Goal: Task Accomplishment & Management: Use online tool/utility

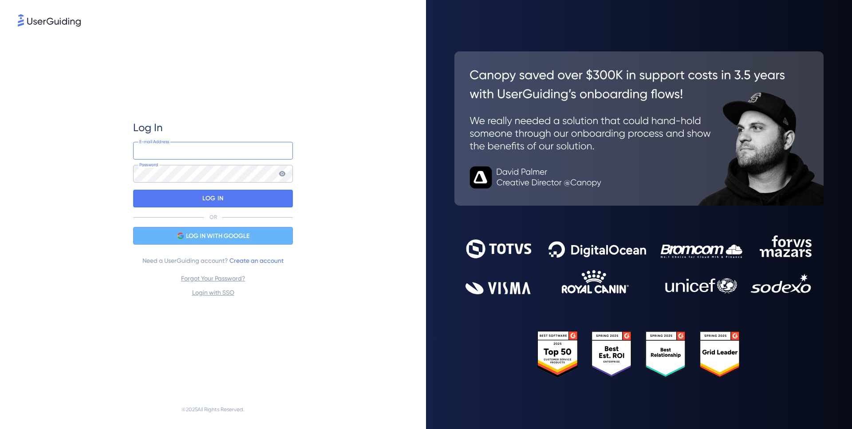
type input "[EMAIL_ADDRESS][DOMAIN_NAME]"
click at [226, 229] on div "LOG IN WITH GOOGLE" at bounding box center [213, 236] width 160 height 18
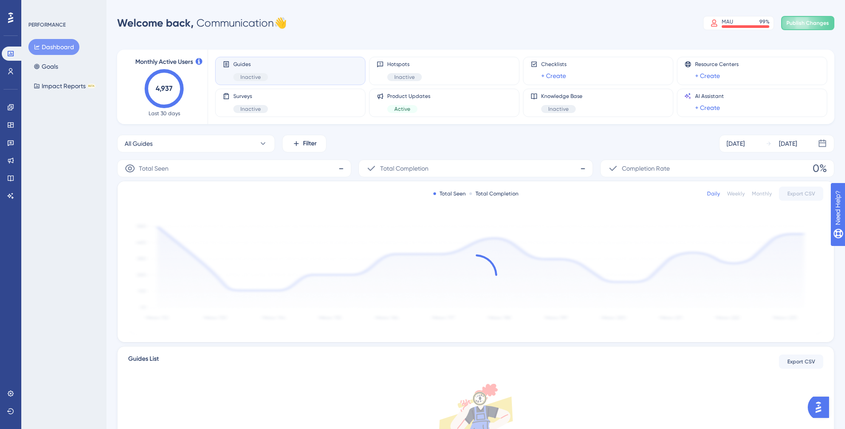
click at [9, 117] on div "Engagement Widgets Feedback Product Updates Knowledge Base AI Assistant" at bounding box center [11, 151] width 18 height 103
click at [8, 109] on icon at bounding box center [10, 107] width 7 height 7
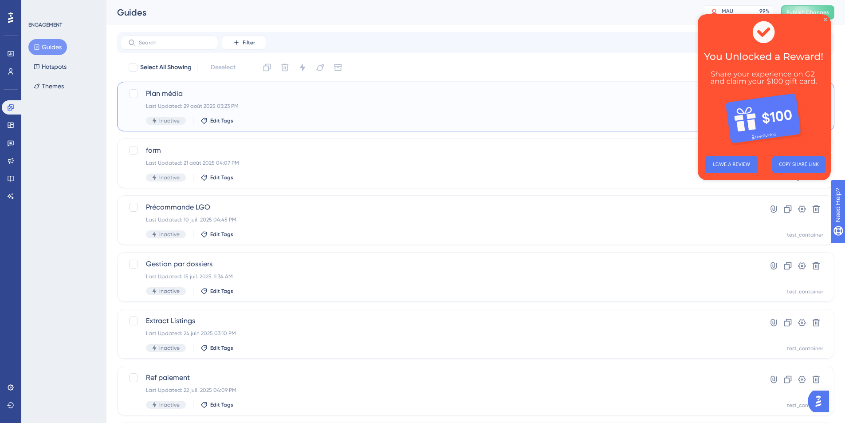
click at [176, 91] on span "Plan média" at bounding box center [440, 93] width 589 height 11
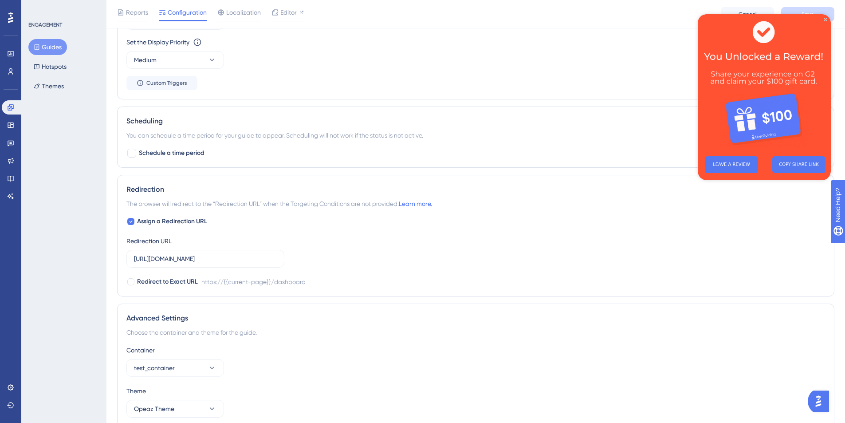
scroll to position [405, 0]
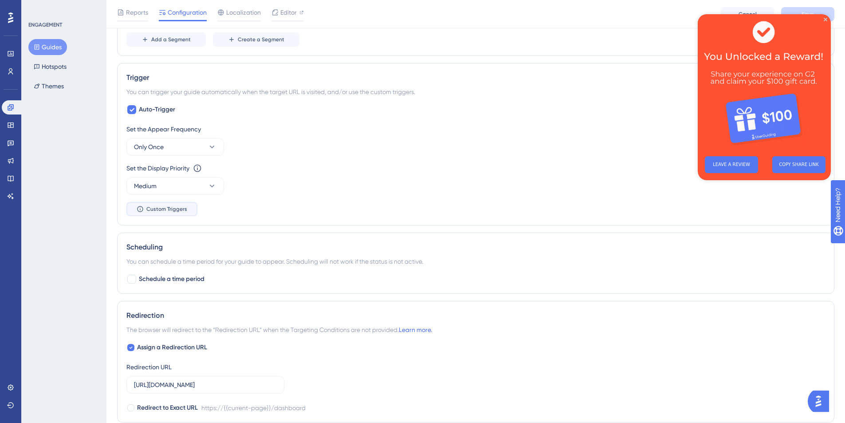
click at [187, 212] on button "Custom Triggers" at bounding box center [161, 209] width 71 height 14
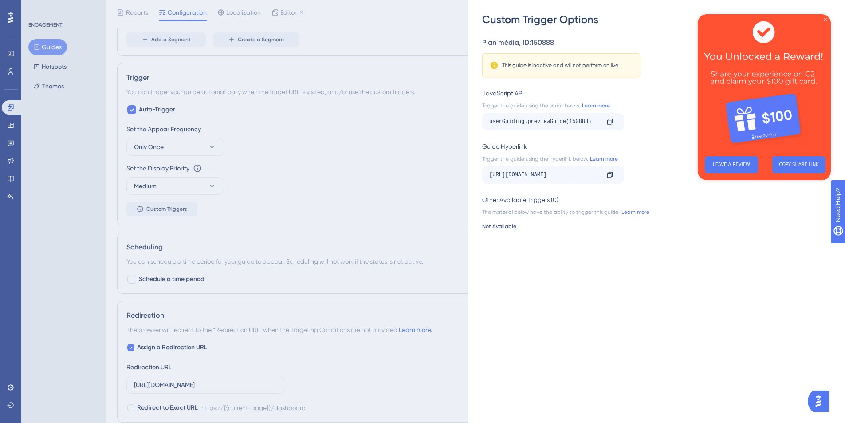
click at [825, 18] on icon "Close Preview" at bounding box center [826, 20] width 4 height 4
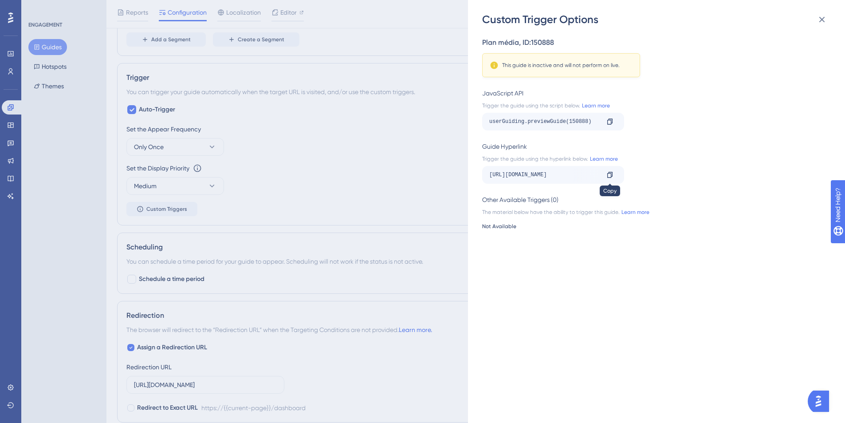
scroll to position [0, 0]
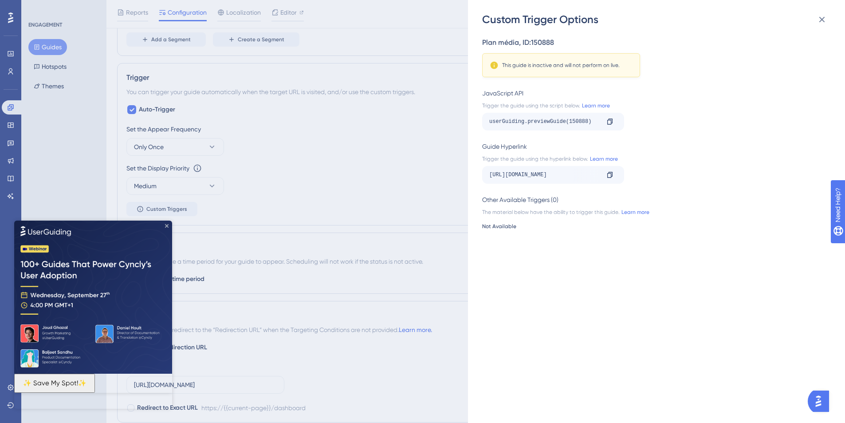
click at [166, 224] on icon "Close Preview" at bounding box center [167, 226] width 4 height 4
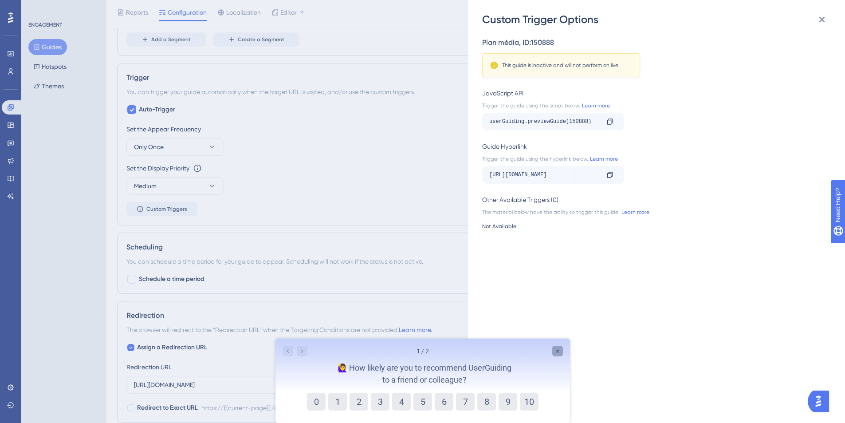
click at [555, 350] on icon "Close survey" at bounding box center [557, 350] width 7 height 7
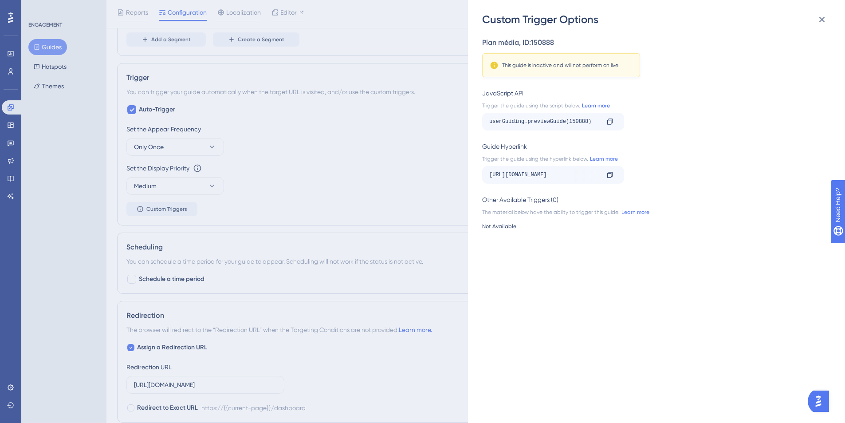
click at [606, 105] on link "Learn more" at bounding box center [595, 105] width 30 height 7
click at [319, 168] on div "Custom Trigger Options Plan média , ID: 150888 This guide is inactive and will …" at bounding box center [422, 211] width 845 height 423
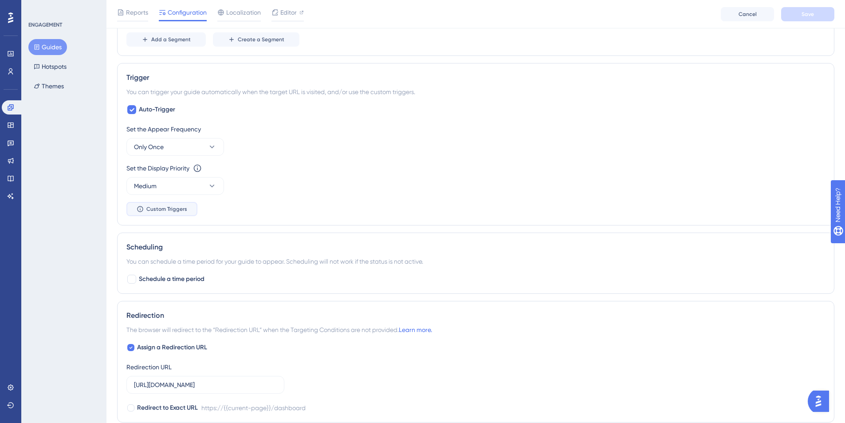
click at [148, 205] on span "Custom Triggers" at bounding box center [166, 208] width 41 height 7
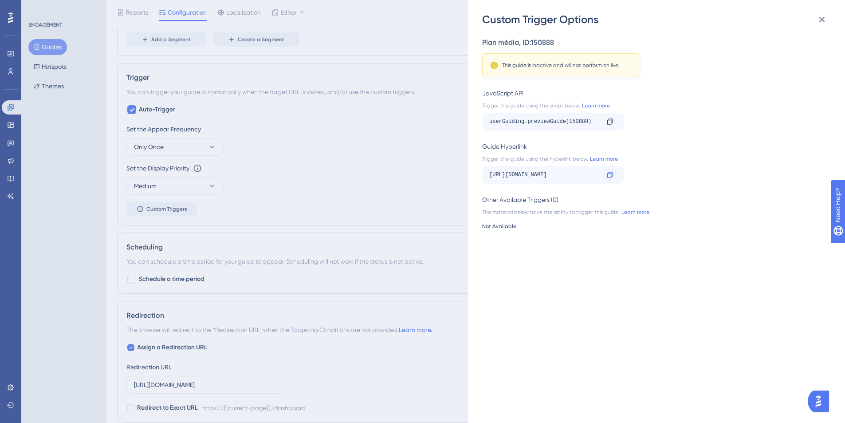
click at [607, 173] on icon at bounding box center [609, 175] width 5 height 6
click at [563, 172] on div "[URL][DOMAIN_NAME]" at bounding box center [544, 175] width 110 height 14
click at [370, 57] on div "Custom Trigger Options Plan média , ID: 150888 This guide is inactive and will …" at bounding box center [422, 211] width 845 height 423
